Goal: Register for event/course

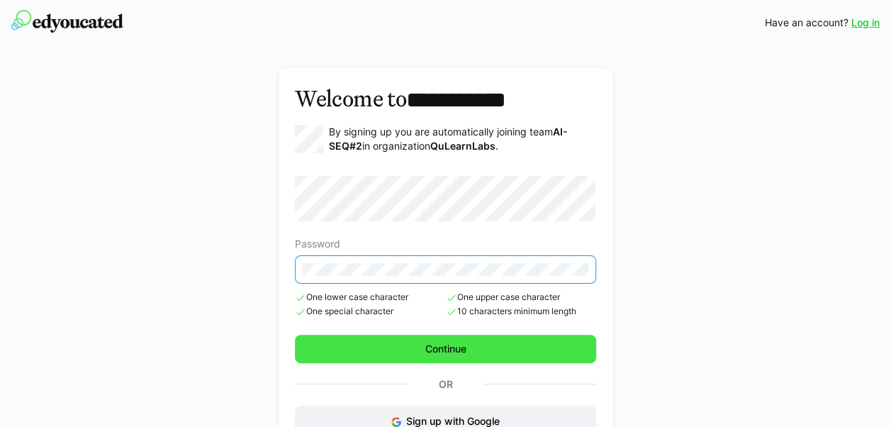
click at [455, 349] on span "Continue" at bounding box center [445, 349] width 45 height 14
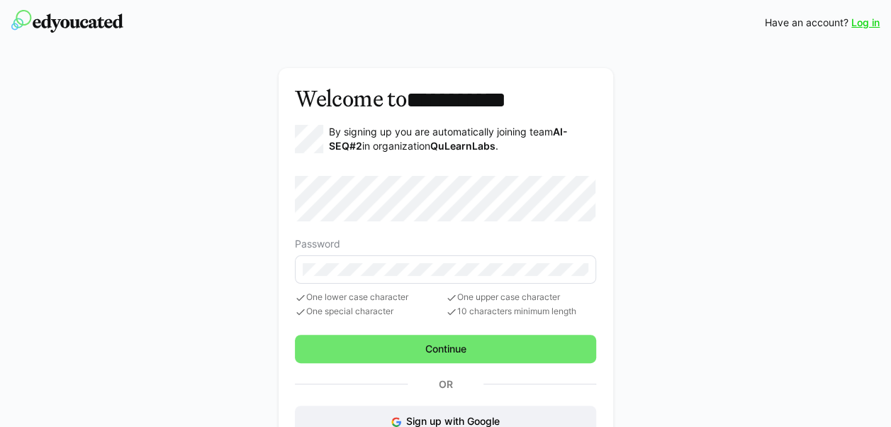
click at [866, 24] on link "Log in" at bounding box center [866, 23] width 28 height 14
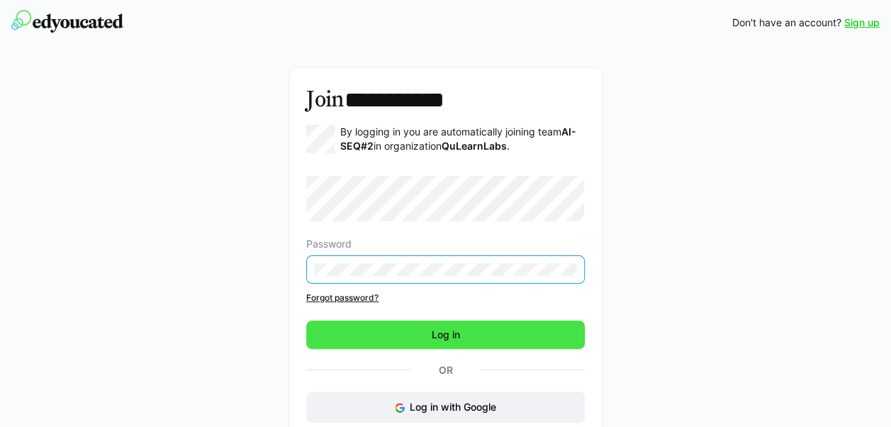
click at [413, 328] on span "Log in" at bounding box center [445, 334] width 279 height 28
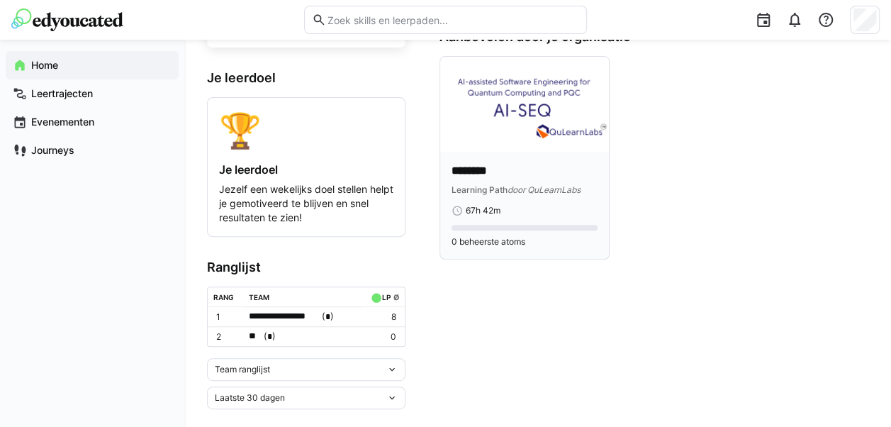
scroll to position [140, 0]
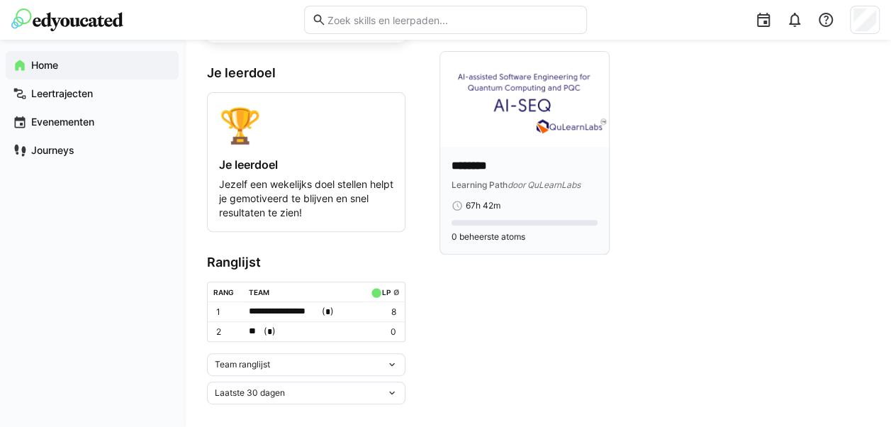
click at [545, 89] on img at bounding box center [524, 99] width 169 height 95
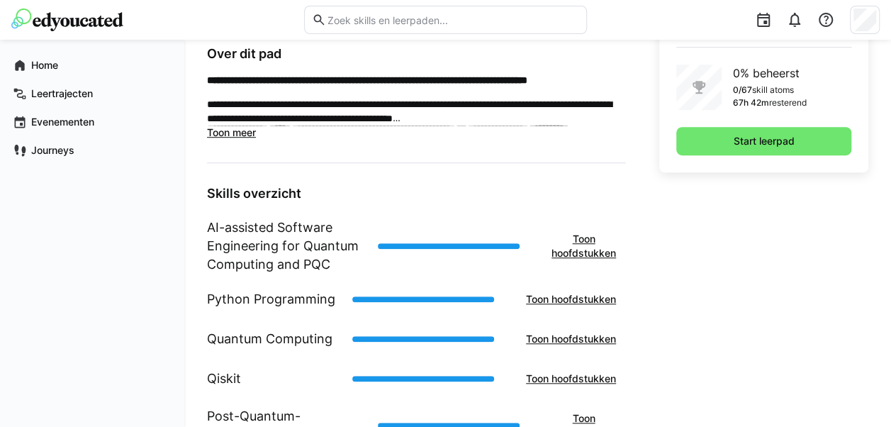
scroll to position [458, 0]
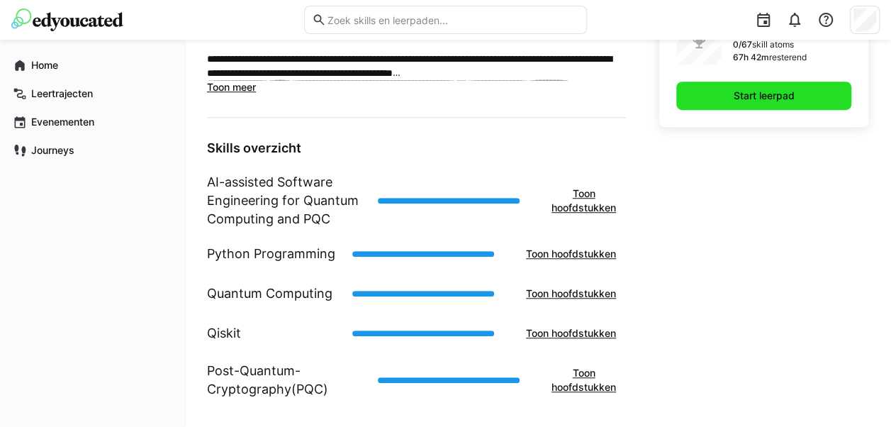
click at [752, 98] on span "Start leerpad" at bounding box center [764, 96] width 65 height 14
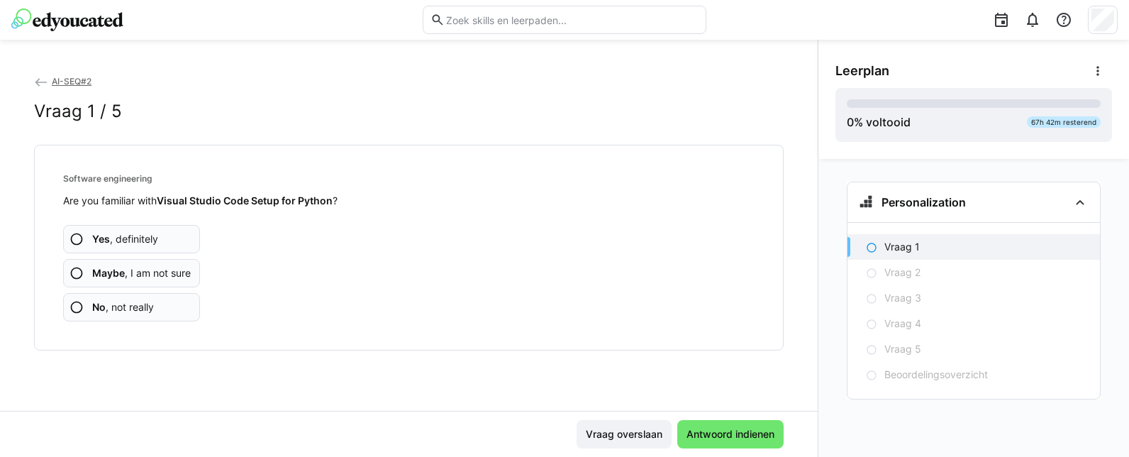
click at [154, 270] on span "Maybe , I am not sure" at bounding box center [141, 273] width 99 height 14
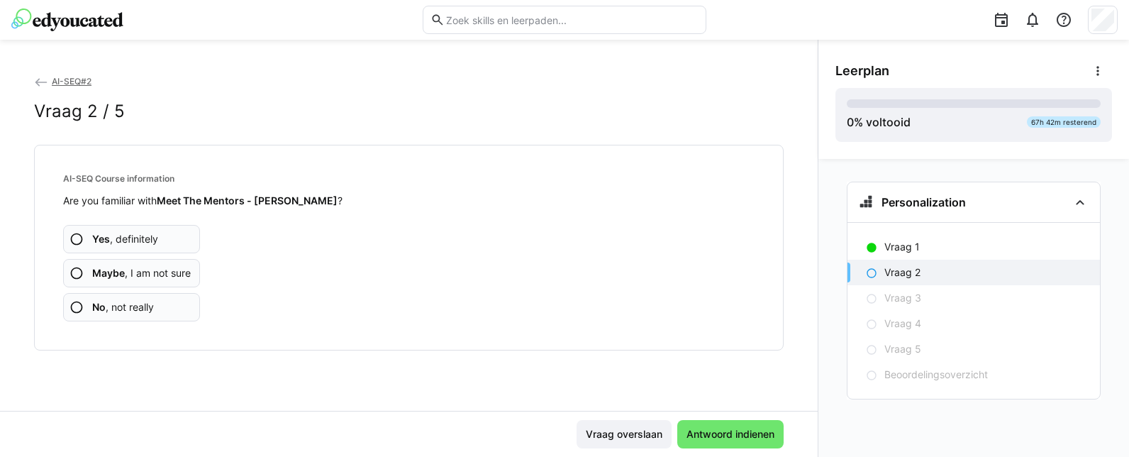
click at [145, 241] on span "Yes , definitely" at bounding box center [125, 239] width 66 height 14
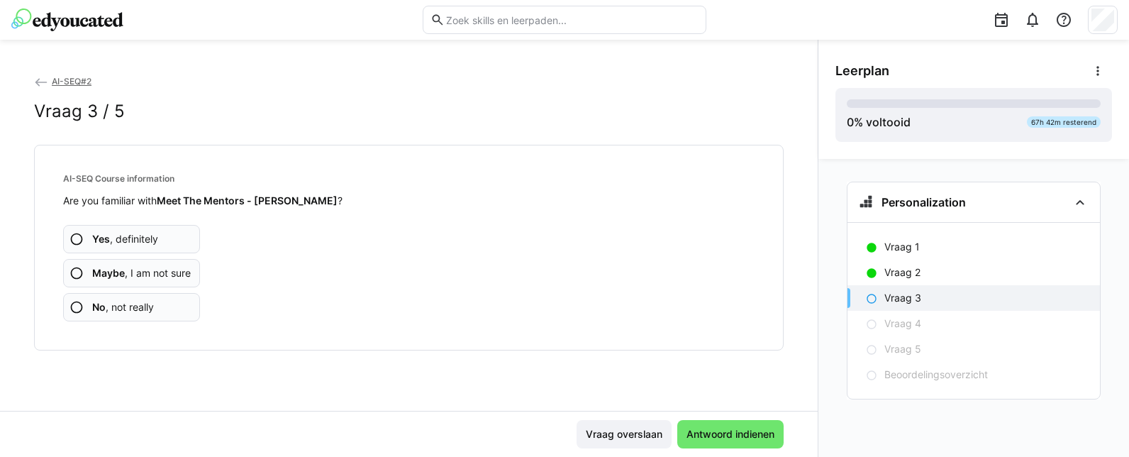
click at [151, 274] on span "Maybe , I am not sure" at bounding box center [141, 273] width 99 height 14
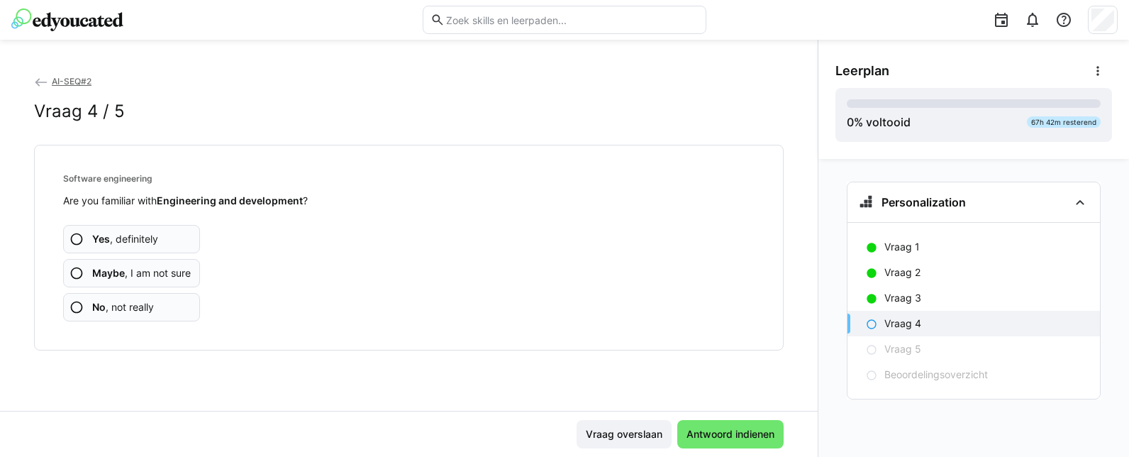
click at [142, 304] on span "No , not really" at bounding box center [123, 307] width 62 height 14
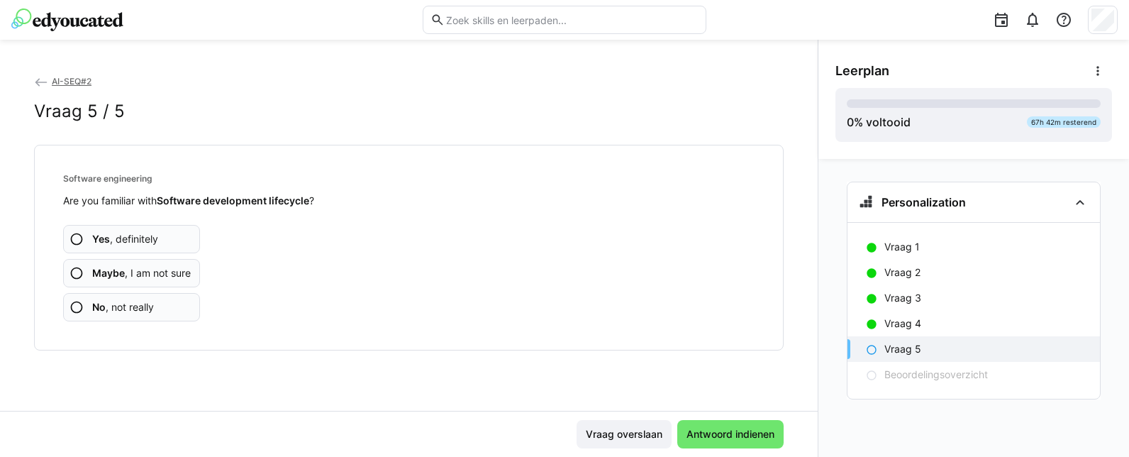
click at [162, 275] on span "Maybe , I am not sure" at bounding box center [141, 273] width 99 height 14
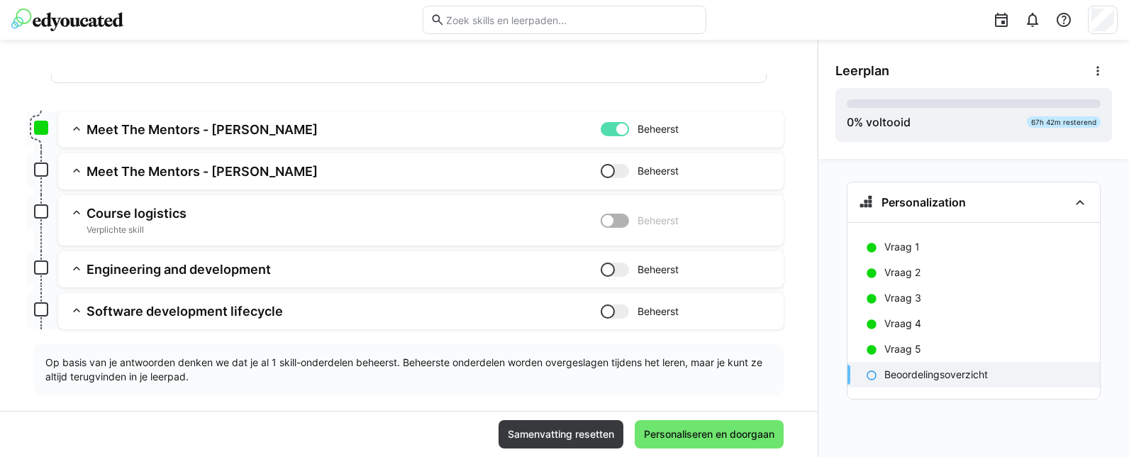
scroll to position [178, 0]
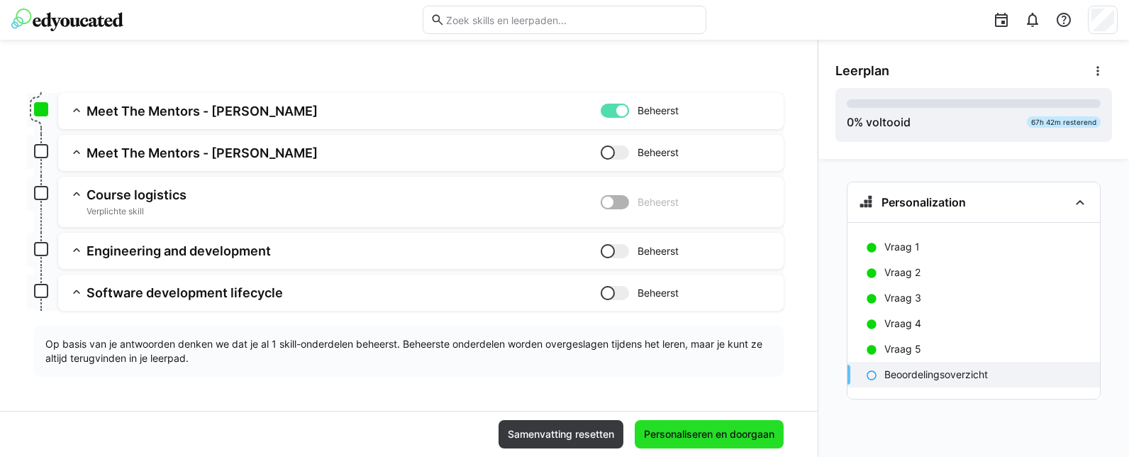
click at [718, 426] on span "Personaliseren en doorgaan" at bounding box center [709, 434] width 135 height 14
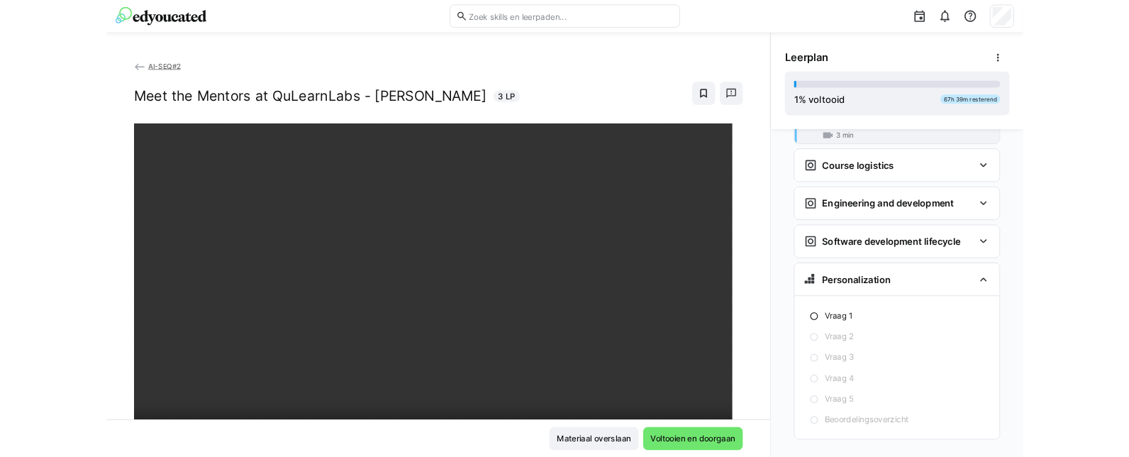
scroll to position [224, 0]
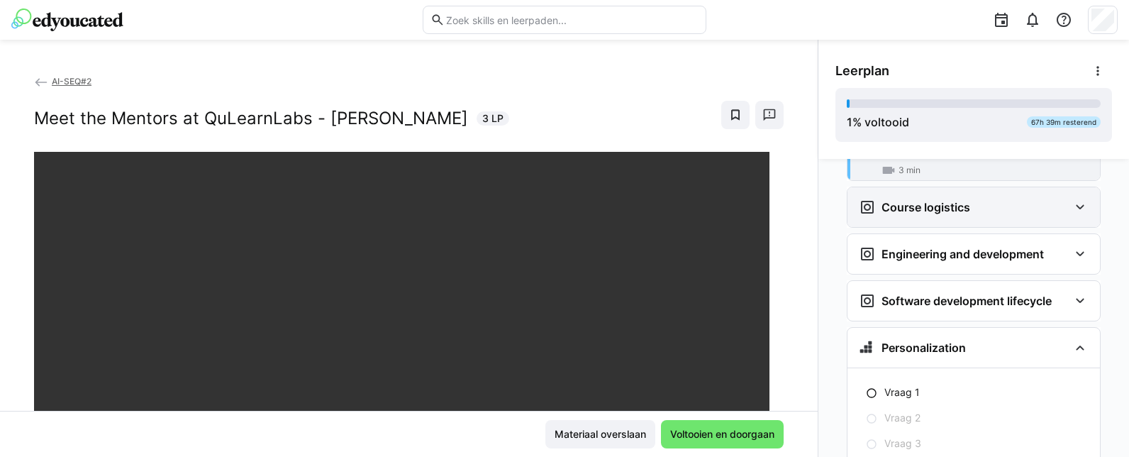
click at [891, 199] on eds-icon at bounding box center [1079, 207] width 17 height 17
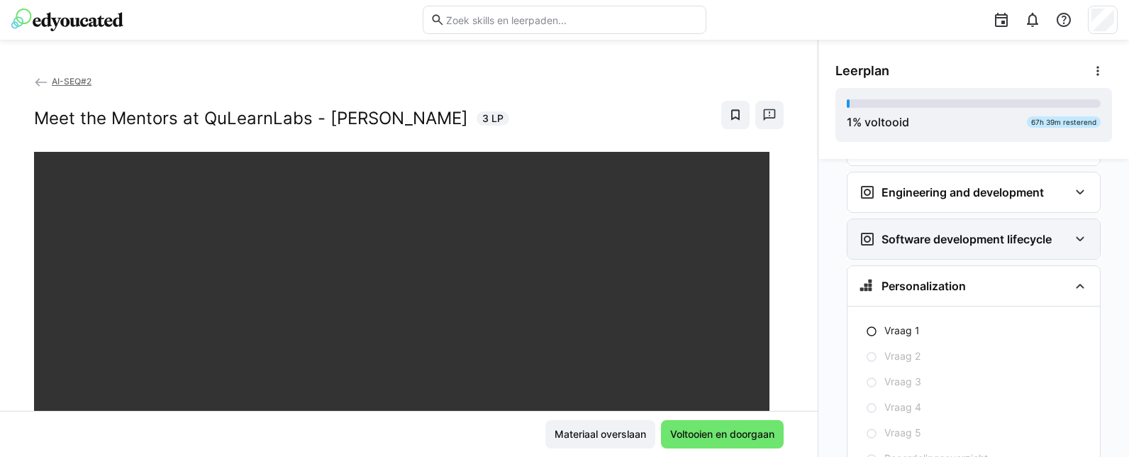
scroll to position [366, 0]
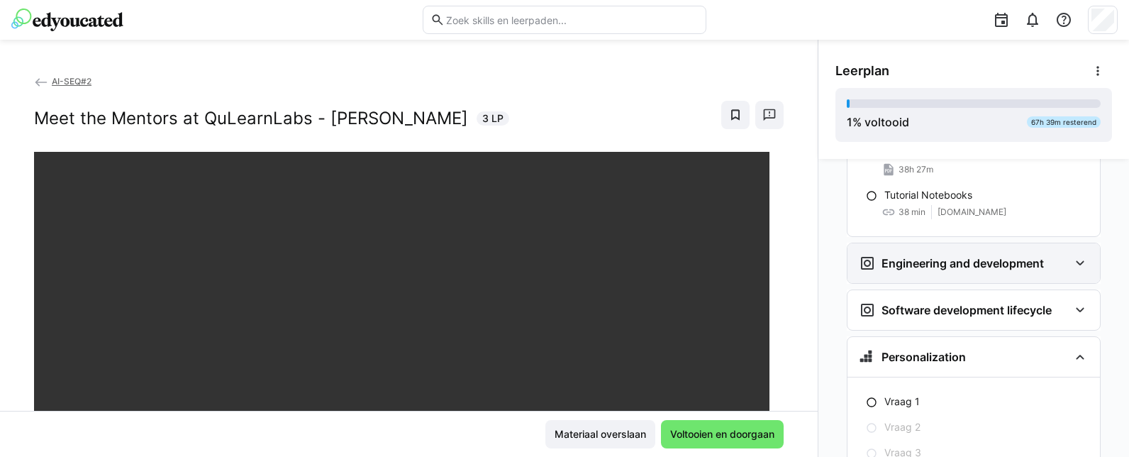
click at [891, 255] on eds-icon at bounding box center [1079, 263] width 17 height 17
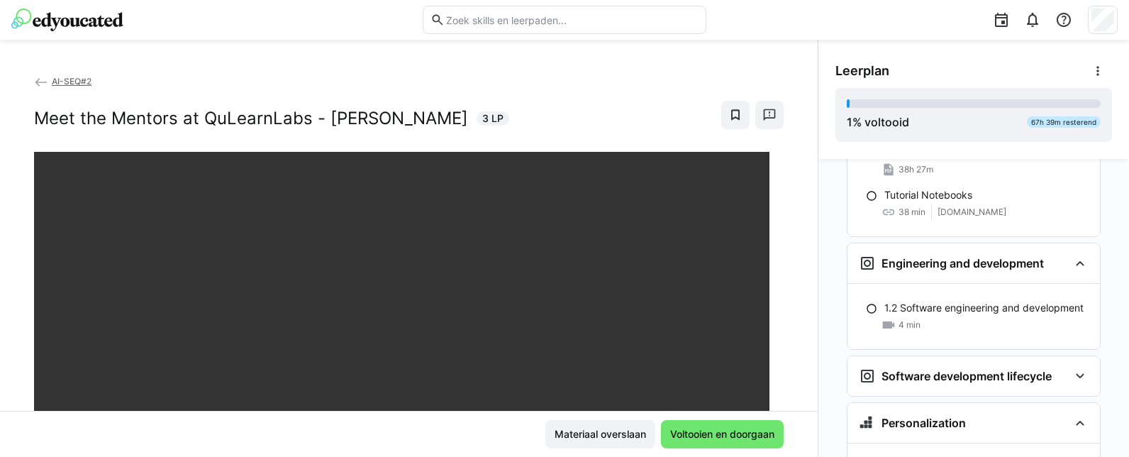
scroll to position [437, 0]
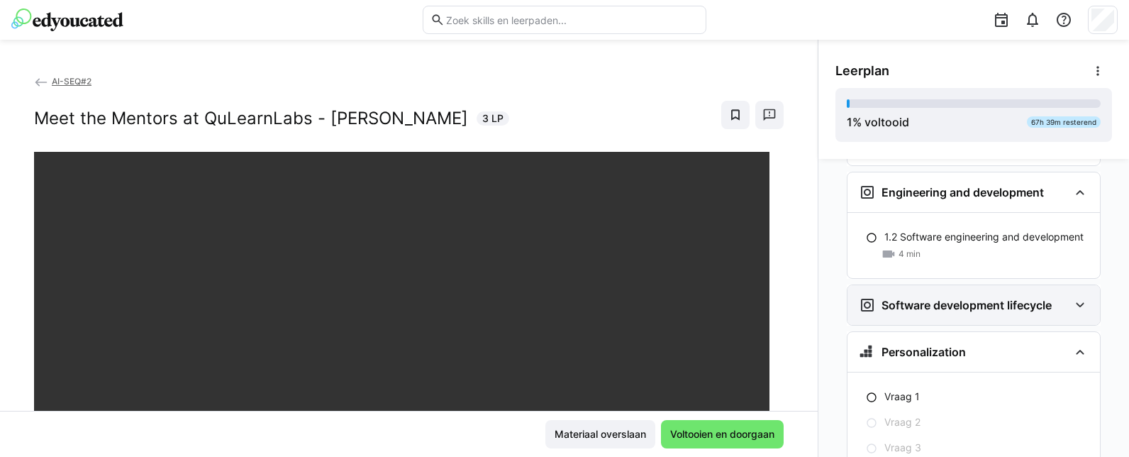
click at [891, 296] on eds-icon at bounding box center [1079, 304] width 17 height 17
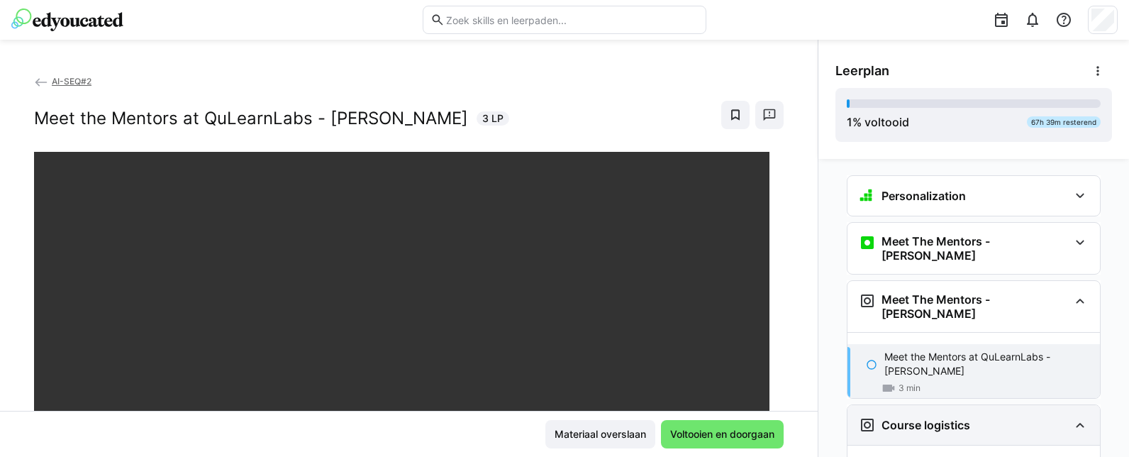
scroll to position [0, 0]
